Goal: Information Seeking & Learning: Learn about a topic

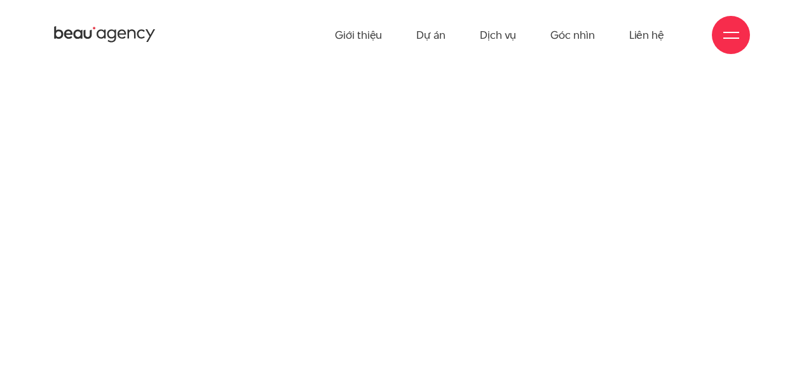
scroll to position [1097, 0]
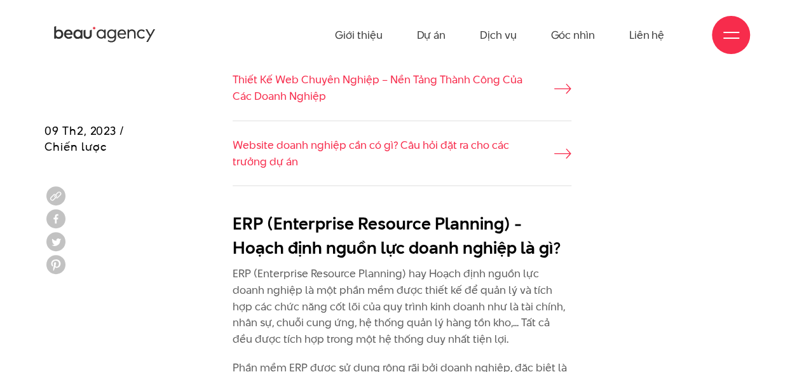
click at [462, 278] on p "ERP (Enterprise Resource Planning) hay Hoạch định nguồn lực doanh nghiệp là một…" at bounding box center [402, 305] width 339 height 81
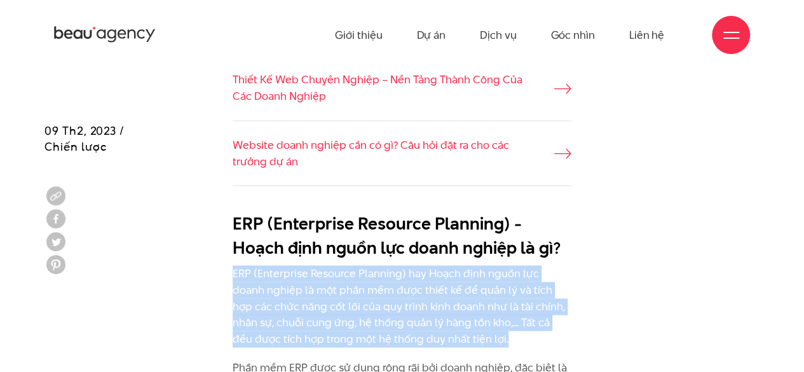
drag, startPoint x: 456, startPoint y: 280, endPoint x: 233, endPoint y: 211, distance: 234.3
click at [233, 265] on p "ERP (Enterprise Resource Planning) hay Hoạch định nguồn lực doanh nghiệp là một…" at bounding box center [402, 305] width 339 height 81
copy p "ERP (Enterprise Resource Planning) hay Hoạch định nguồn lực doanh nghiệp là một…"
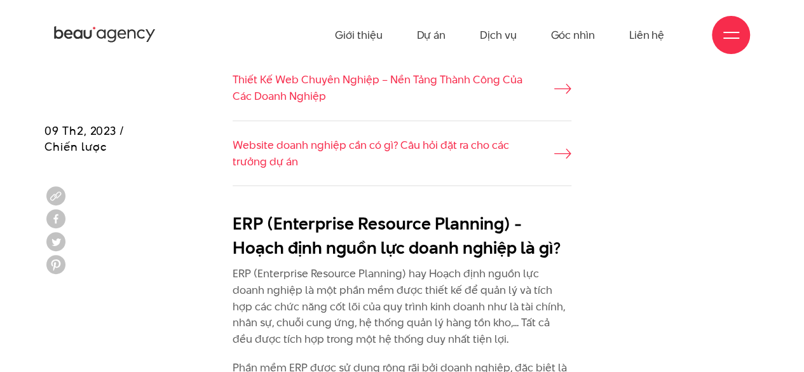
click at [259, 211] on h2 "ERP (Enterprise Resource Planning) - Hoạch định nguồn lực doanh nghiệp là gì?" at bounding box center [402, 235] width 339 height 48
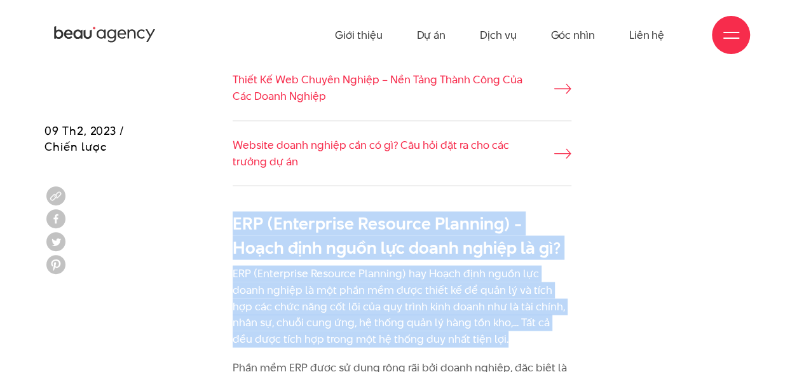
drag, startPoint x: 235, startPoint y: 157, endPoint x: 467, endPoint y: 287, distance: 265.3
copy div "ERP (Enterprise Resource Planning) - Hoạch định nguồn lực doanh nghiệp là gì? E…"
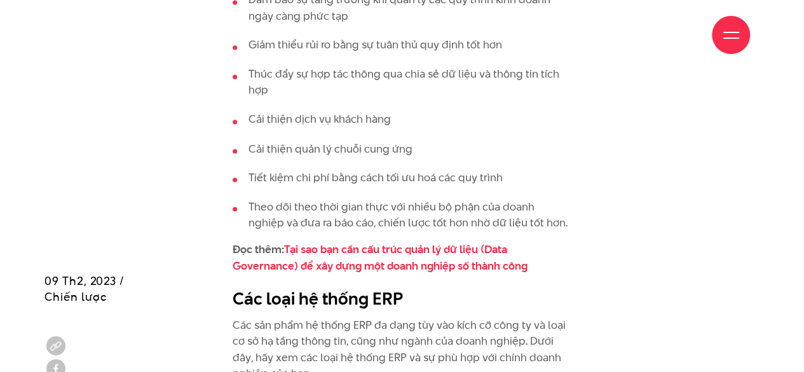
scroll to position [3640, 0]
